Goal: Task Accomplishment & Management: Manage account settings

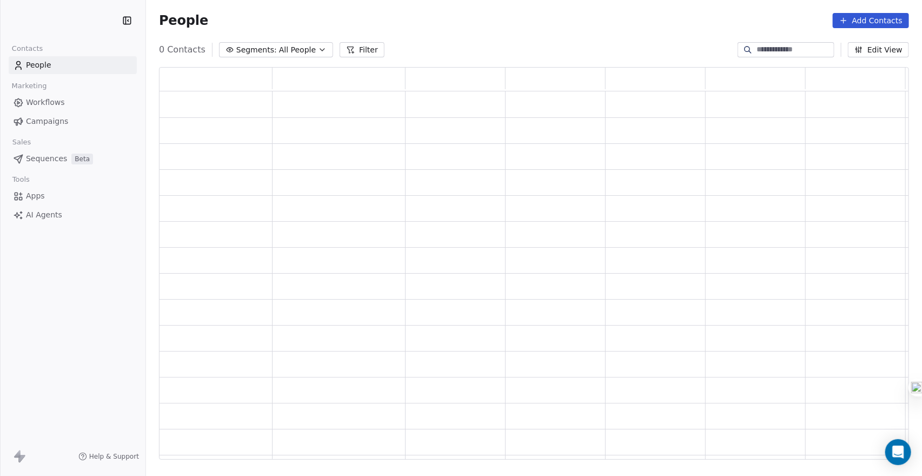
scroll to position [385, 743]
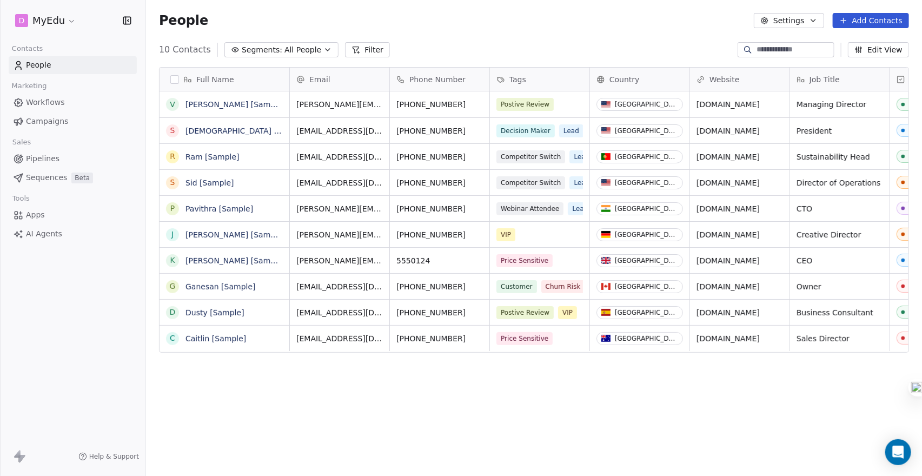
scroll to position [411, 769]
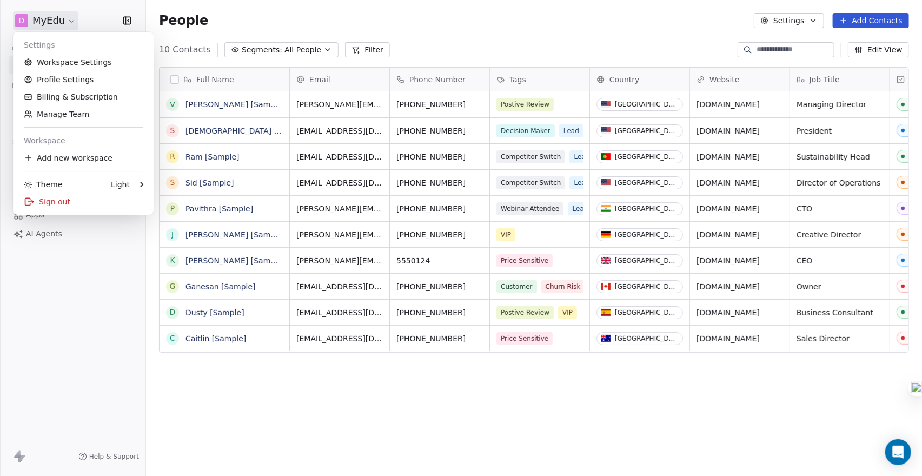
click at [66, 22] on html "D MyEdu Contacts People Marketing Workflows Campaigns Sales Pipelines Sequences…" at bounding box center [461, 273] width 922 height 546
click at [71, 100] on link "Billing & Subscription" at bounding box center [83, 96] width 132 height 17
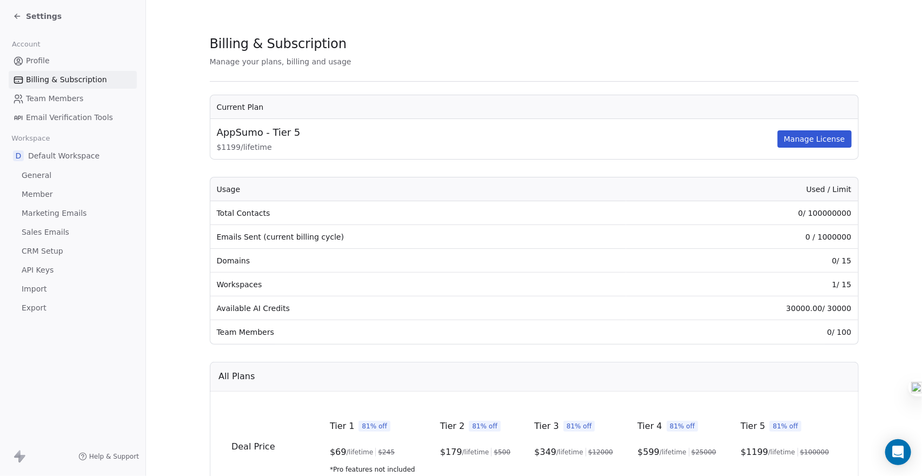
click at [55, 96] on span "Team Members" at bounding box center [54, 98] width 57 height 11
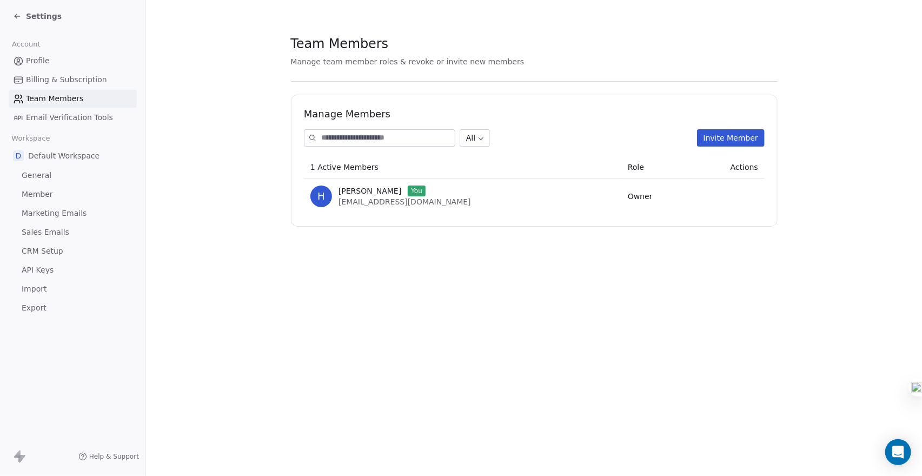
click at [45, 63] on span "Profile" at bounding box center [38, 60] width 24 height 11
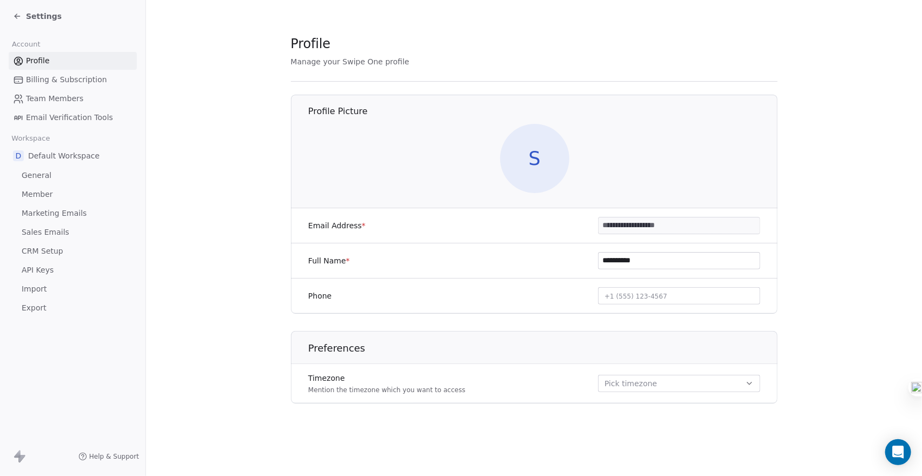
click at [81, 83] on span "Billing & Subscription" at bounding box center [66, 79] width 81 height 11
